Goal: Task Accomplishment & Management: Manage account settings

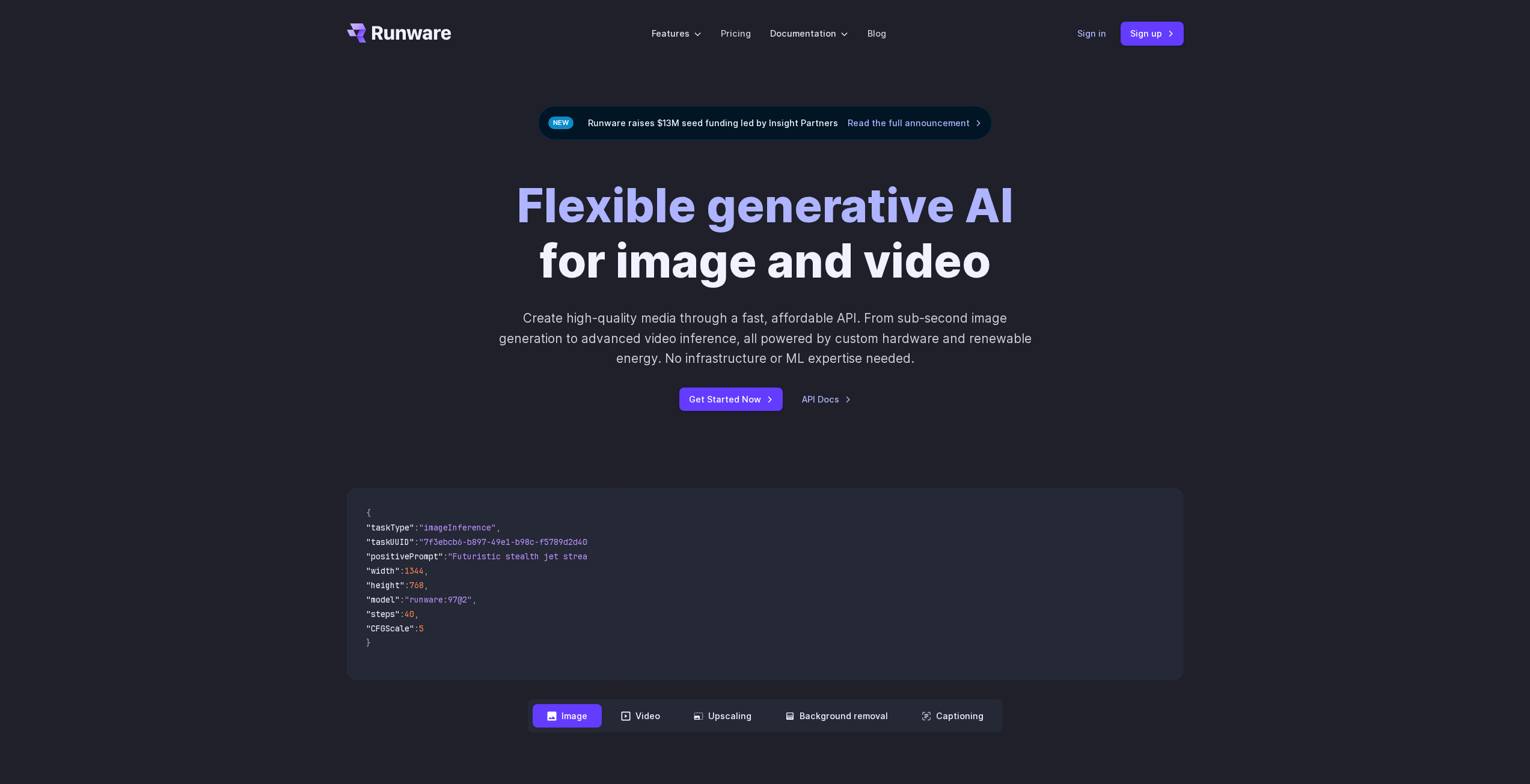
click at [1102, 38] on link "Sign in" at bounding box center [1091, 33] width 29 height 14
